Goal: Entertainment & Leisure: Consume media (video, audio)

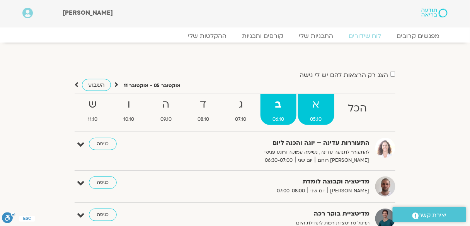
click at [319, 108] on strong "א" at bounding box center [316, 104] width 36 height 17
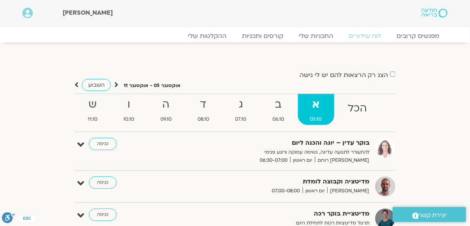
click at [115, 85] on icon at bounding box center [117, 85] width 4 height 8
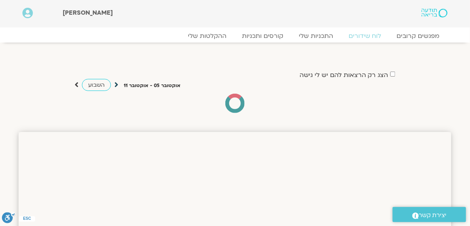
click at [115, 85] on icon at bounding box center [117, 85] width 4 height 8
click at [116, 82] on icon at bounding box center [117, 85] width 4 height 8
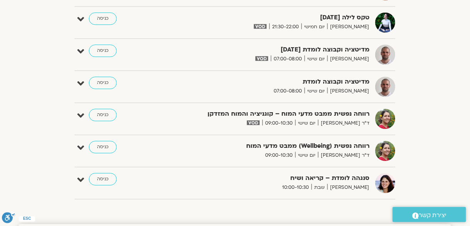
scroll to position [2725, 0]
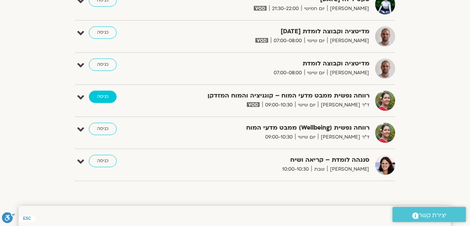
click at [104, 91] on link "כניסה" at bounding box center [103, 97] width 28 height 12
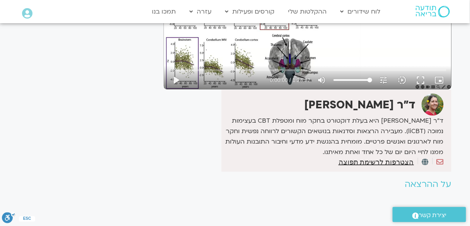
scroll to position [158, 0]
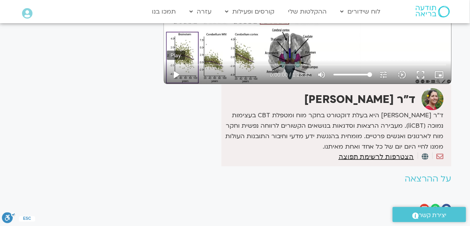
click at [175, 75] on button "play_arrow" at bounding box center [176, 74] width 19 height 19
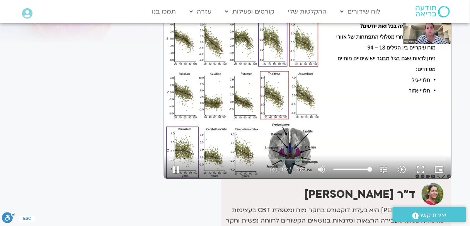
scroll to position [62, 0]
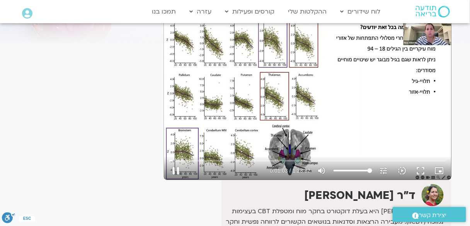
type input "63.588111"
